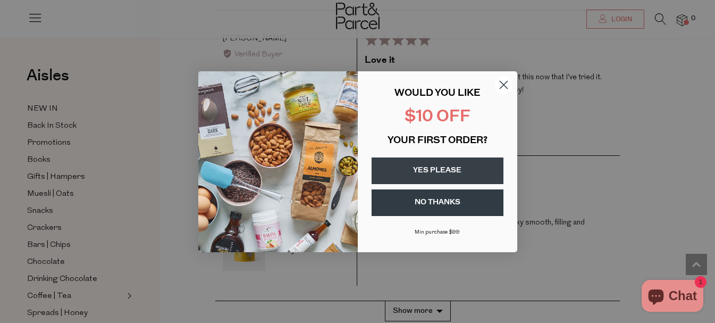
scroll to position [1860, 0]
click at [502, 81] on circle "Close dialog" at bounding box center [503, 84] width 18 height 18
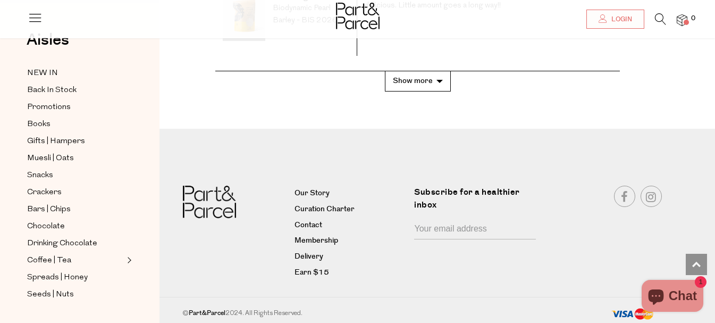
scroll to position [2090, 0]
